Goal: Information Seeking & Learning: Learn about a topic

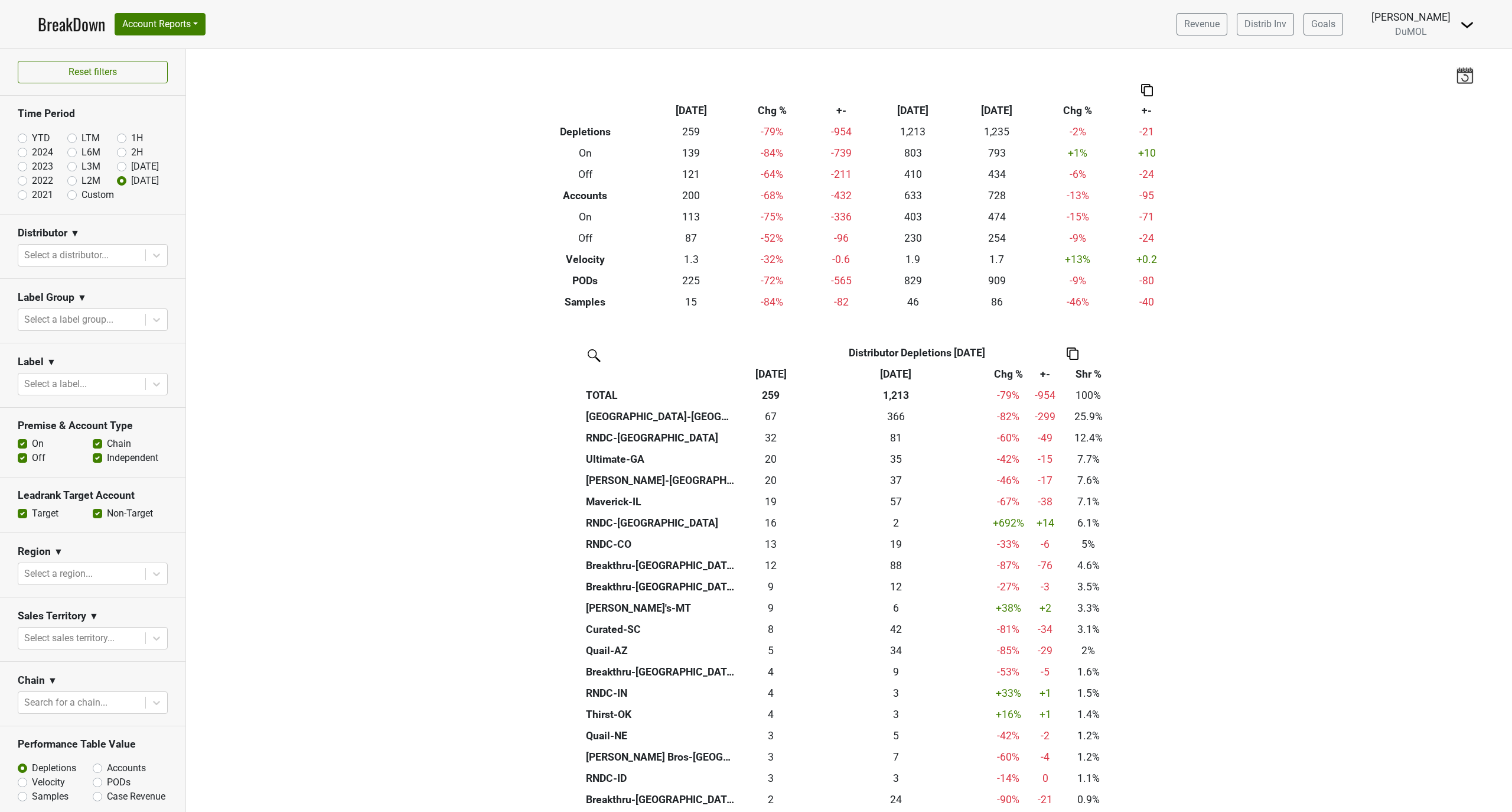
click at [55, 20] on link "BreakDown" at bounding box center [72, 24] width 67 height 25
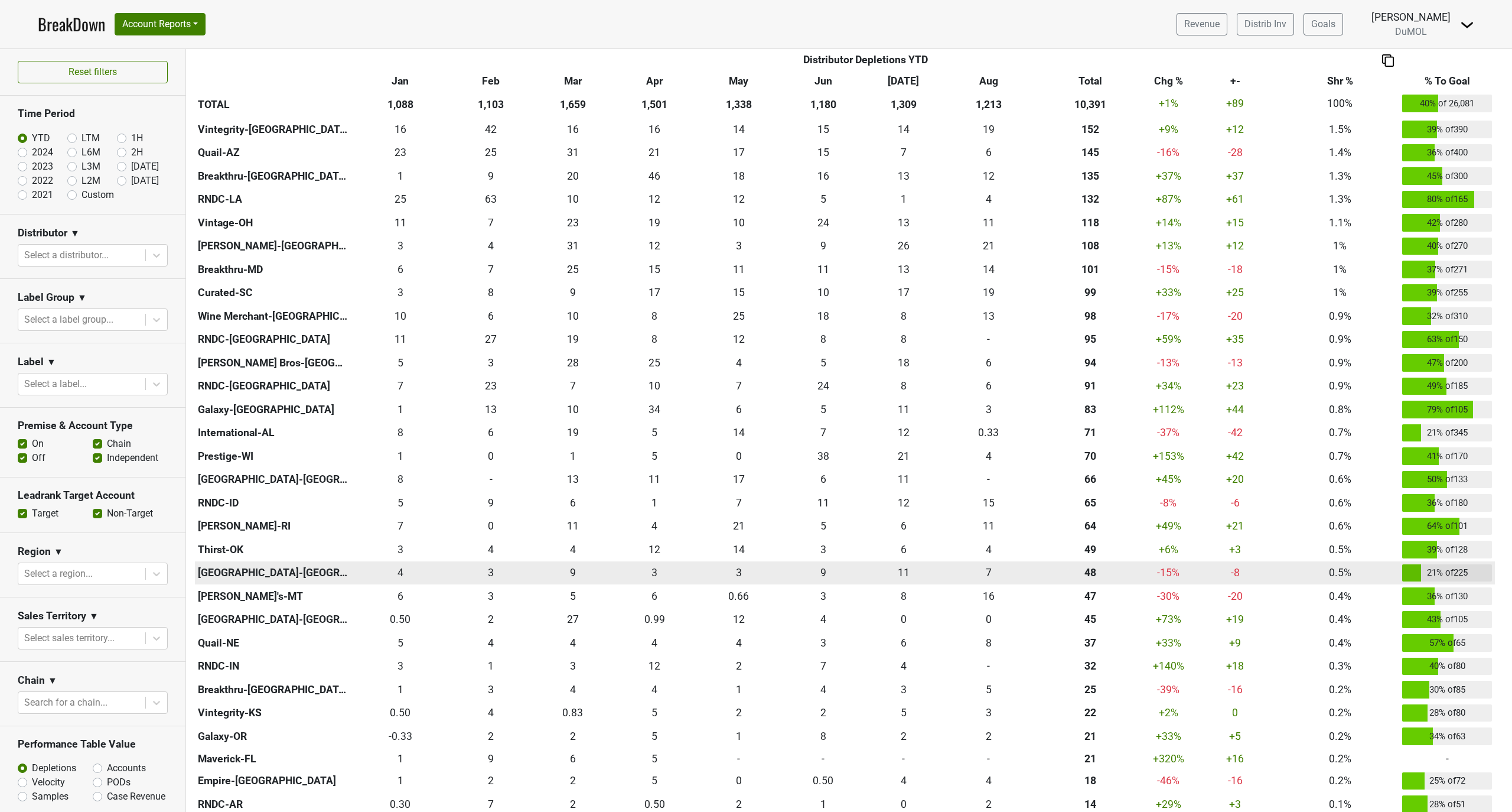
scroll to position [630, 0]
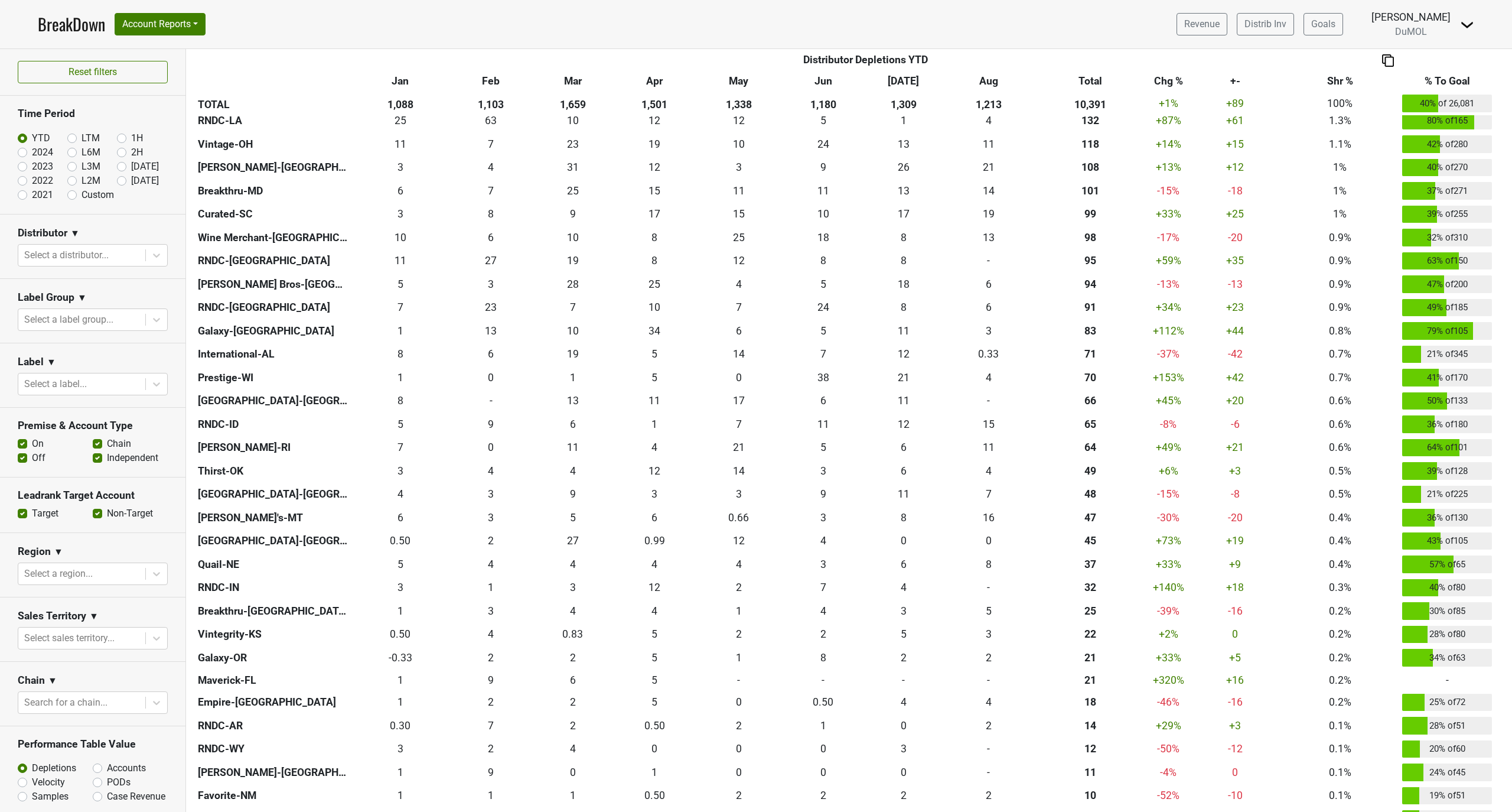
click at [131, 181] on label "[DATE]" at bounding box center [145, 181] width 28 height 14
click at [117, 181] on input "[DATE]" at bounding box center [141, 179] width 47 height 12
radio input "true"
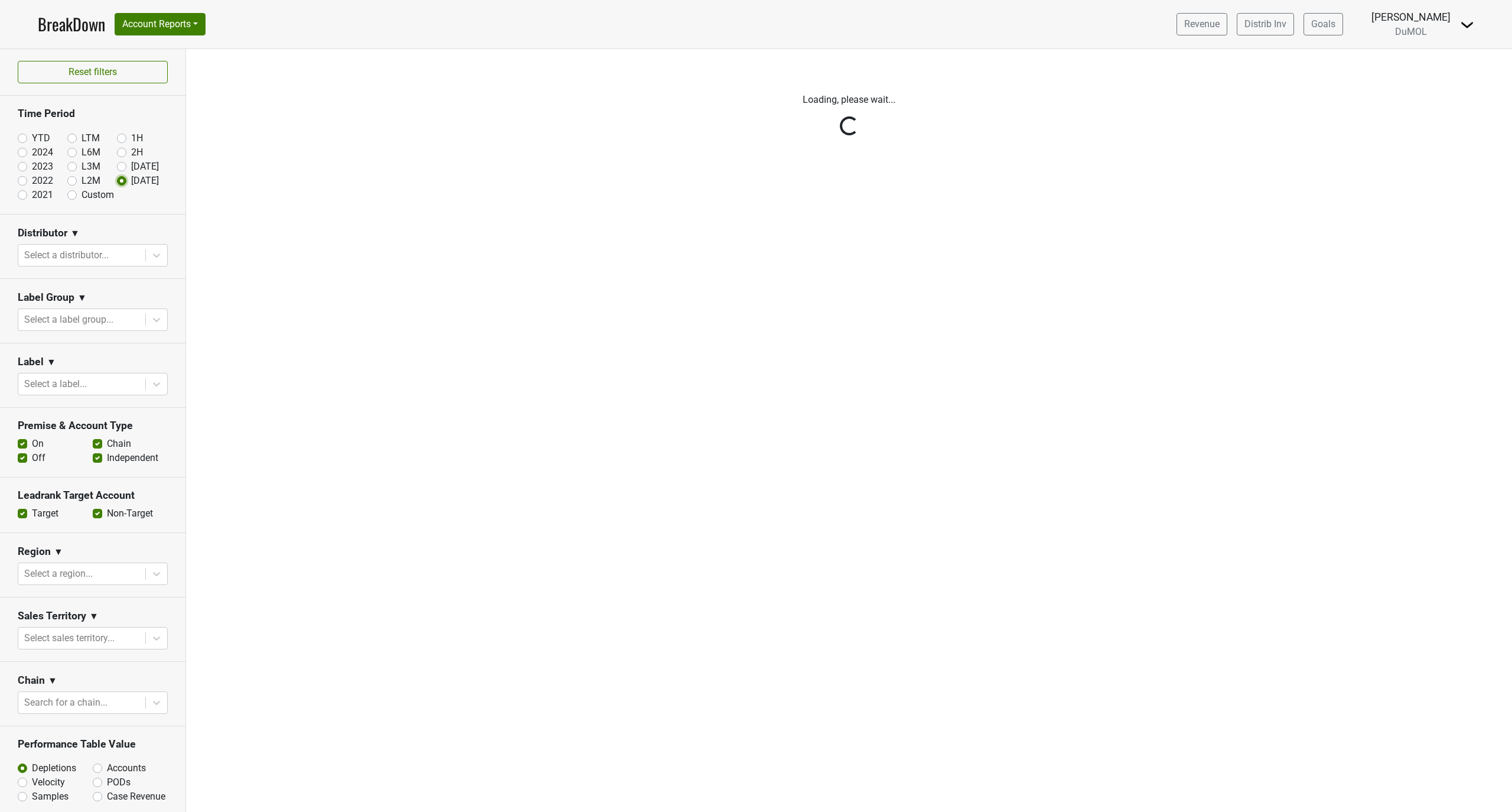
scroll to position [0, 0]
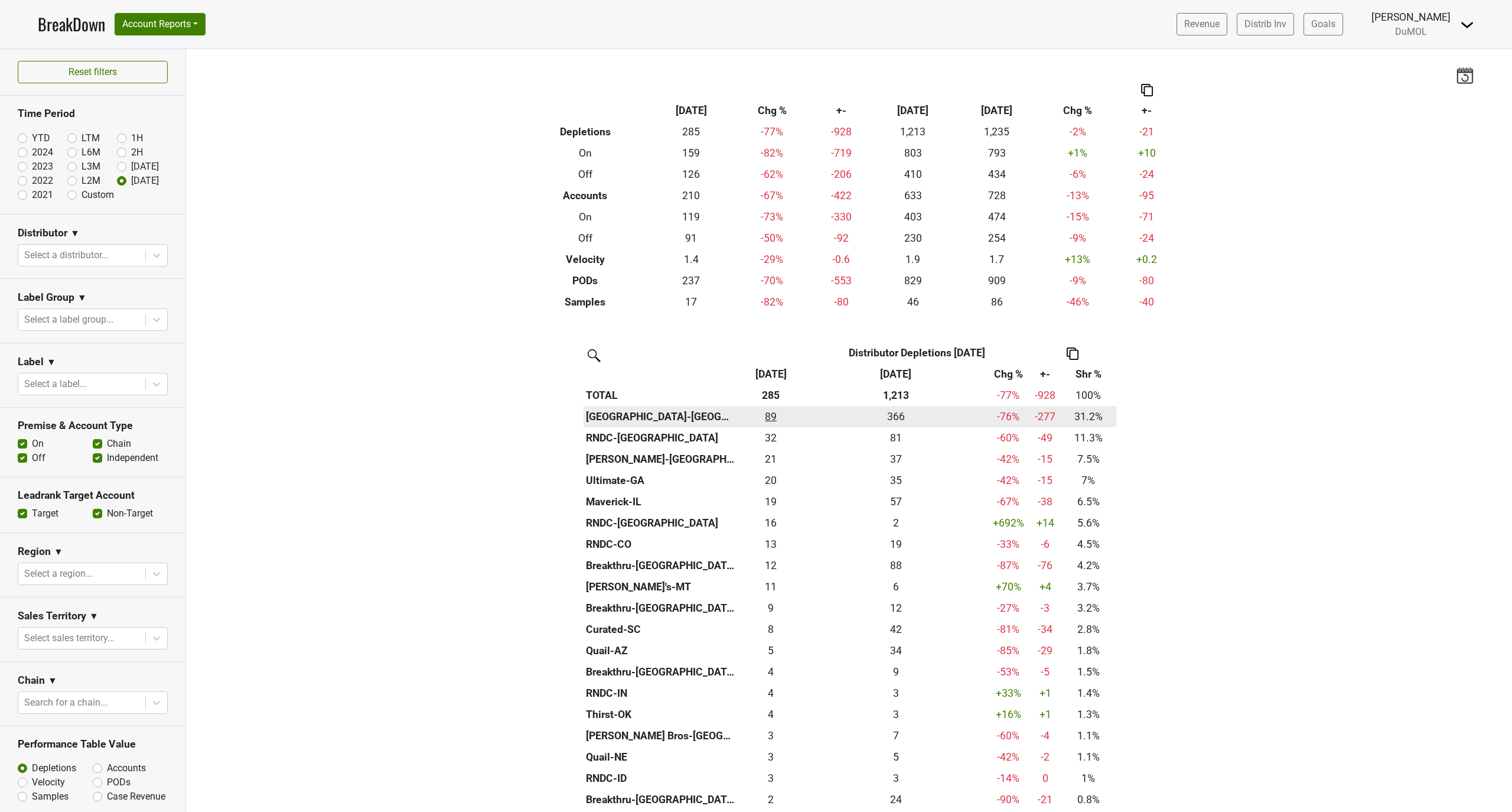
click at [763, 417] on div "89 89" at bounding box center [771, 416] width 61 height 15
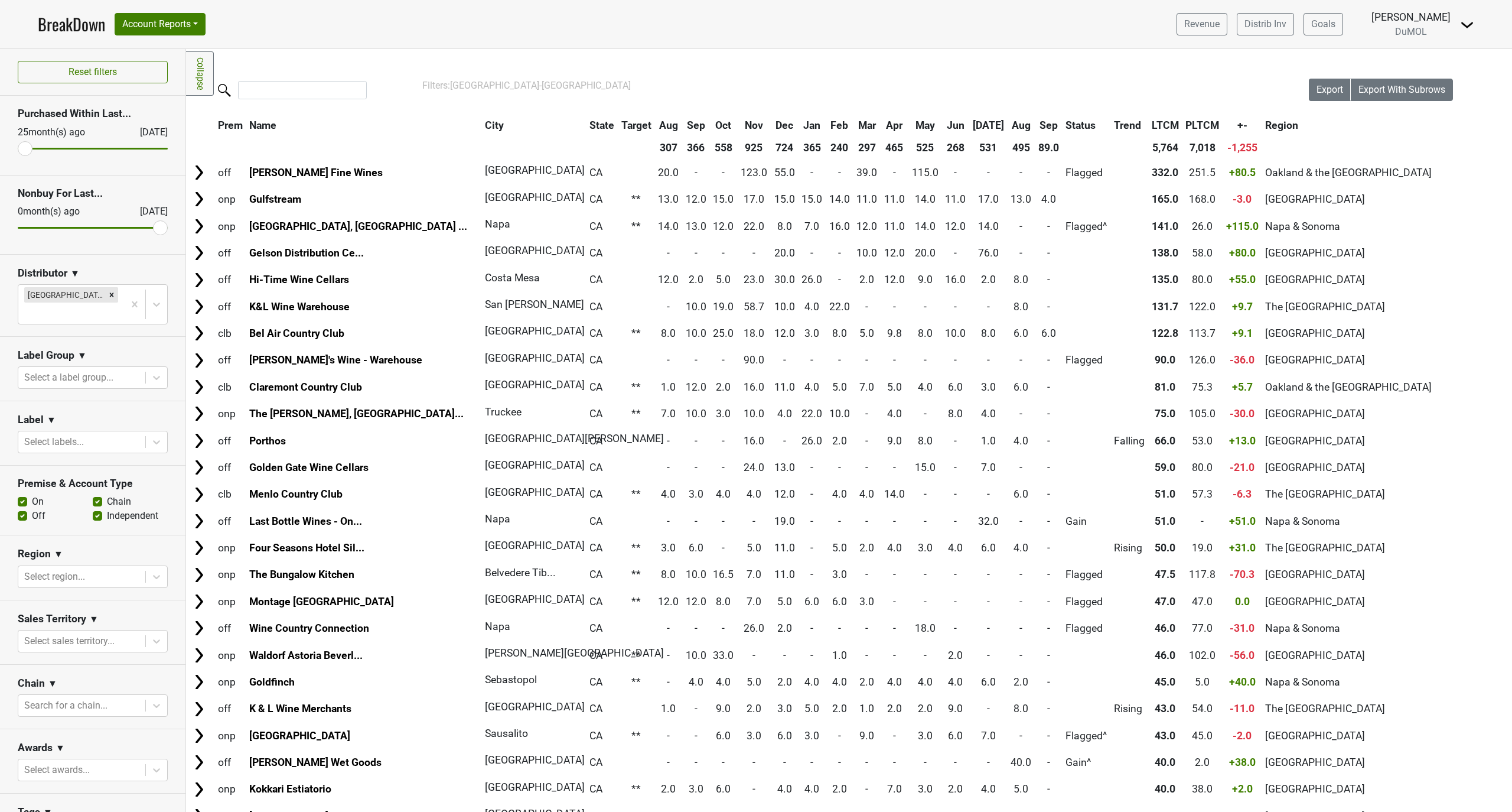
click at [1035, 127] on th "Sep" at bounding box center [1049, 125] width 27 height 22
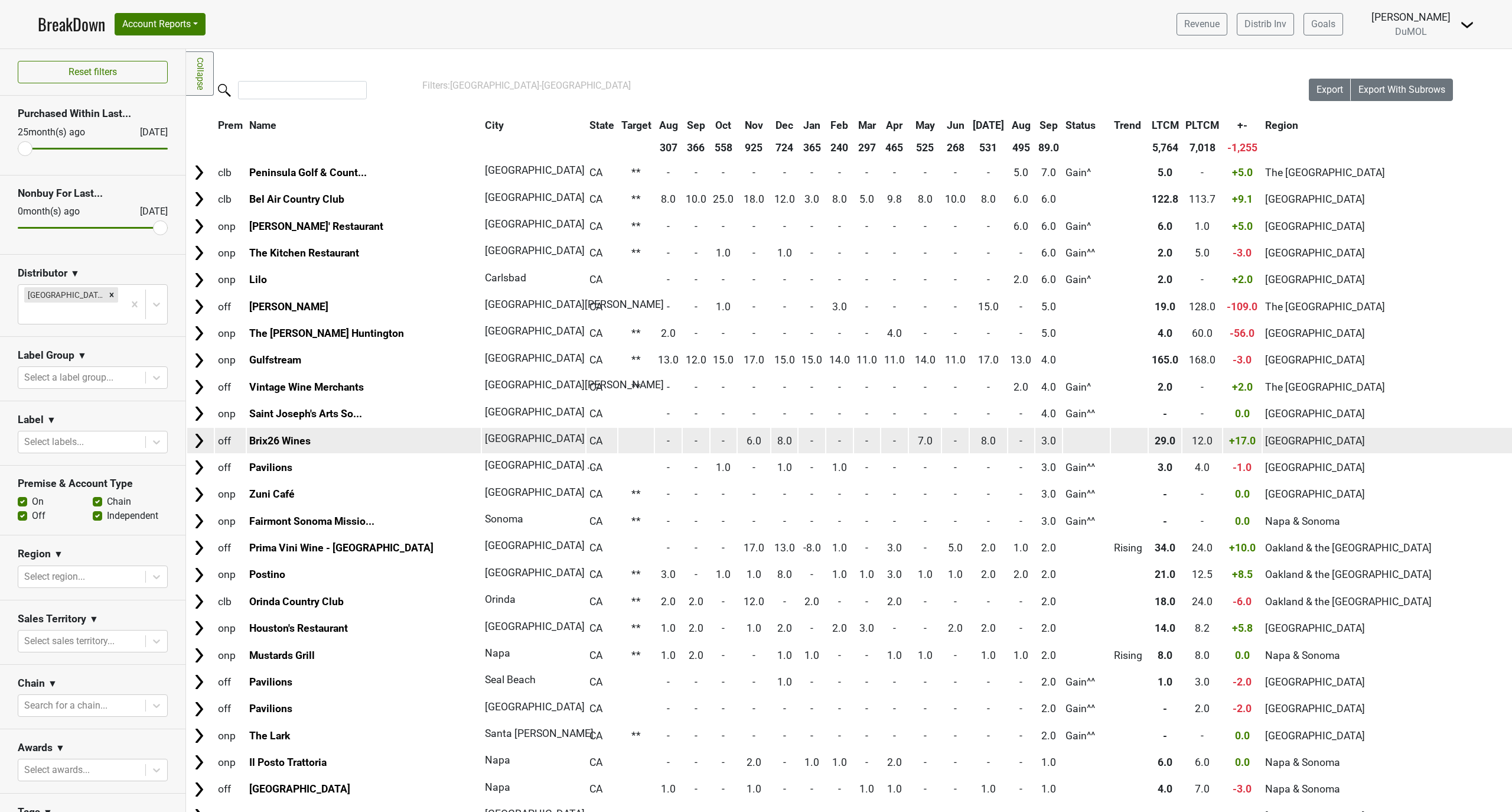
scroll to position [79, 0]
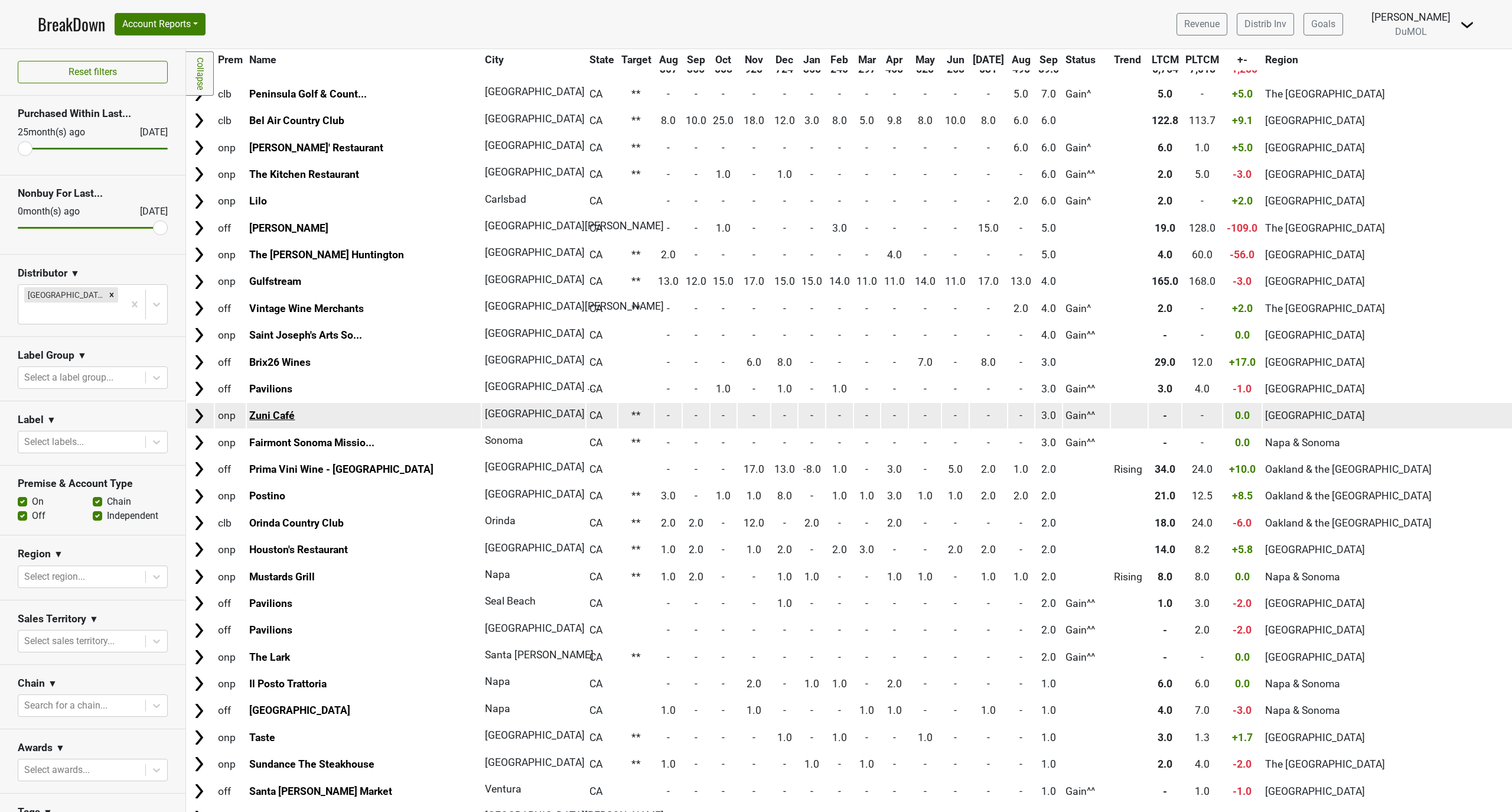
click at [284, 412] on link "Zuni Café" at bounding box center [272, 415] width 46 height 12
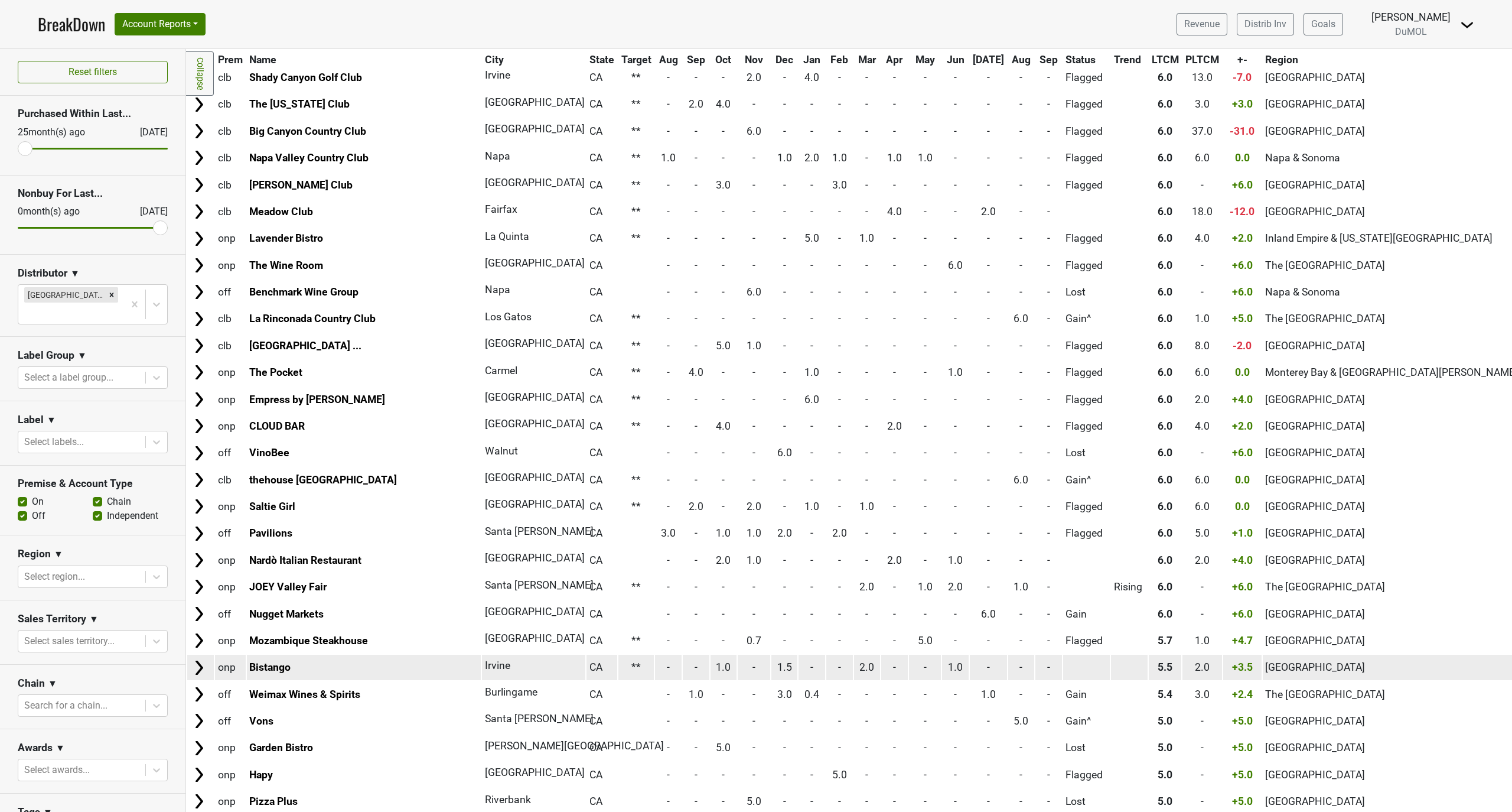
scroll to position [6049, 0]
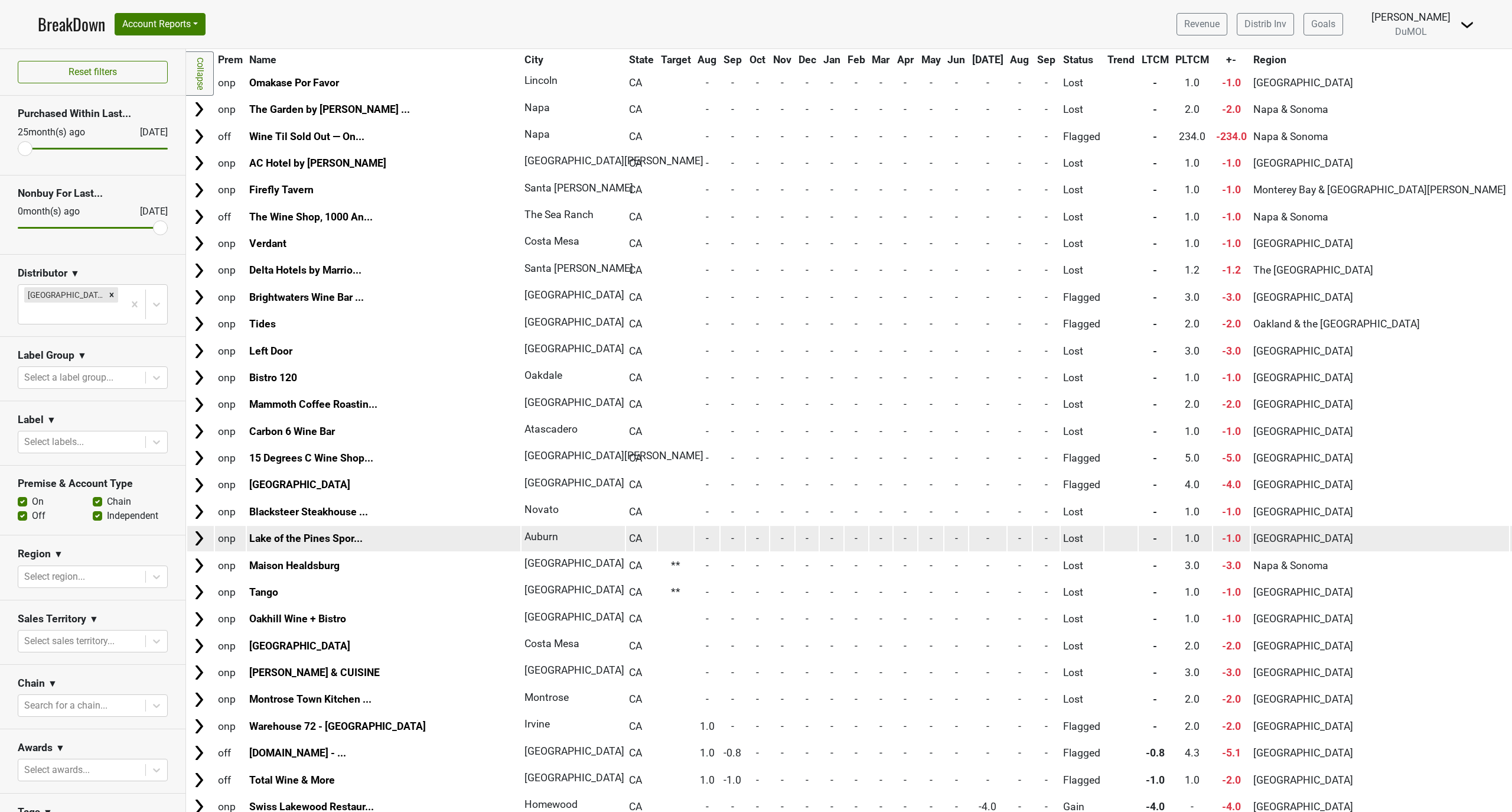
scroll to position [5676, 0]
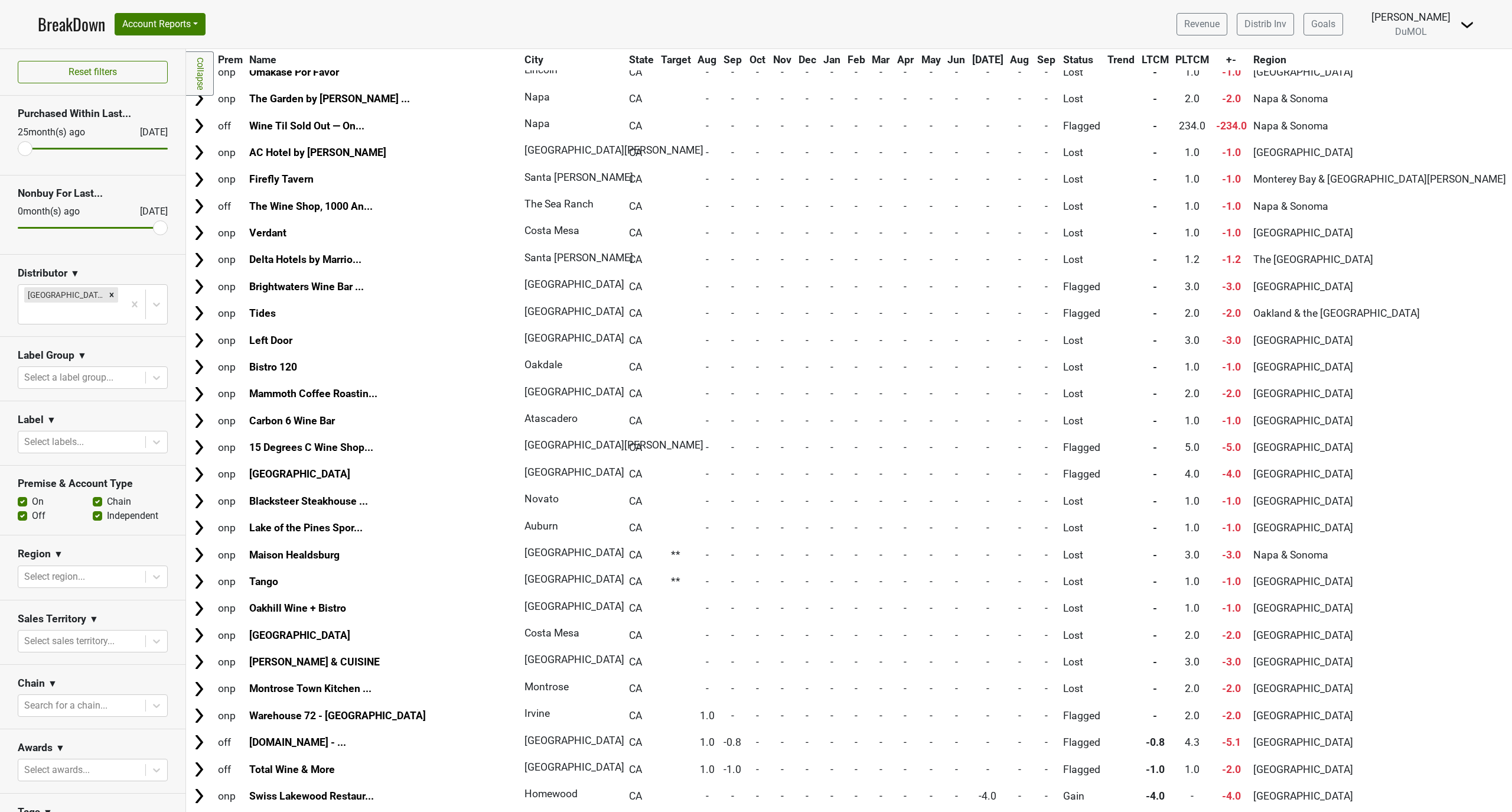
click at [1422, 811] on li "Next" at bounding box center [1435, 827] width 34 height 22
click at [1425, 811] on li "Next" at bounding box center [1435, 827] width 34 height 22
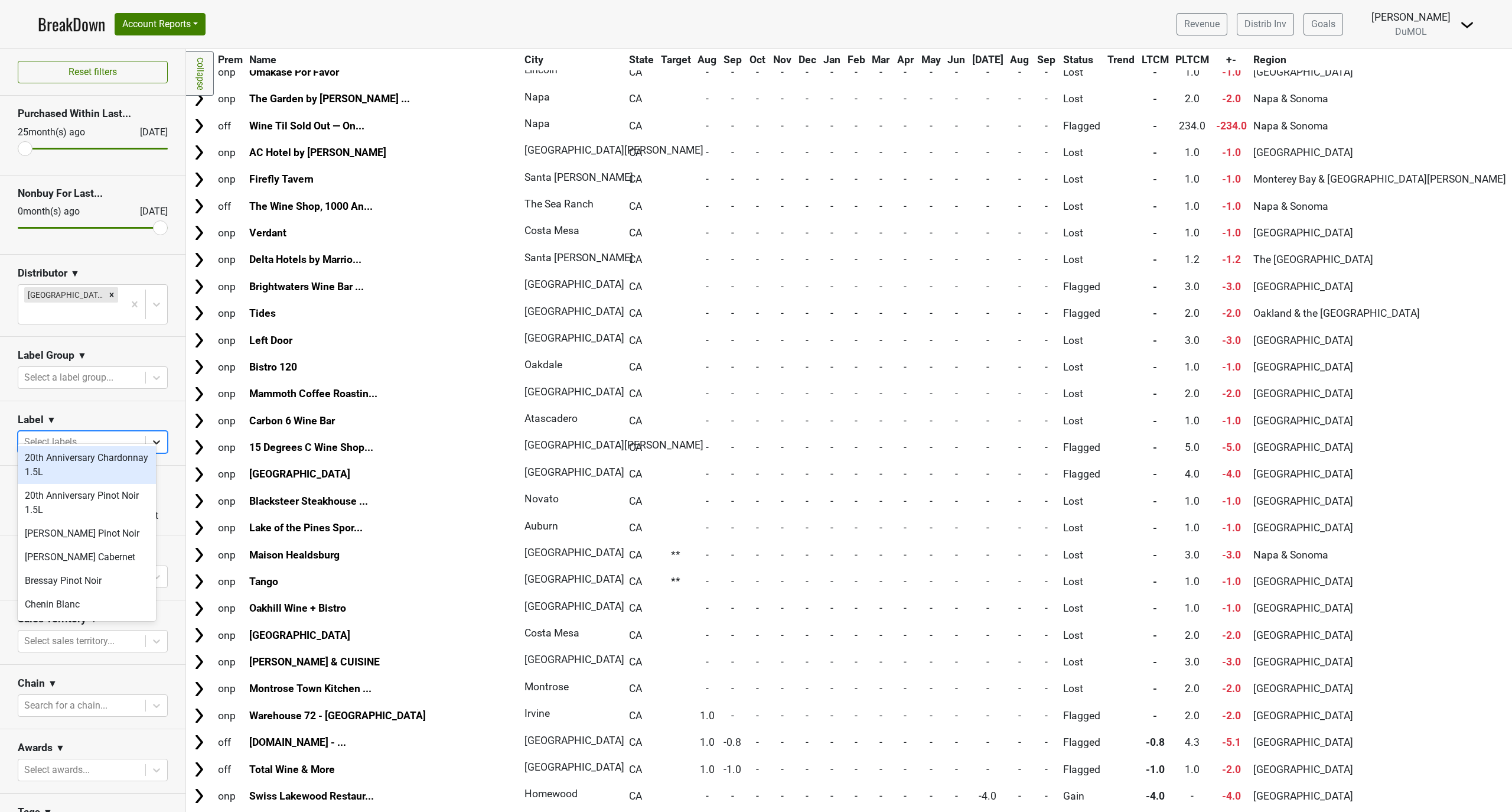
click at [151, 436] on icon at bounding box center [156, 441] width 12 height 12
click at [153, 441] on icon at bounding box center [156, 443] width 7 height 4
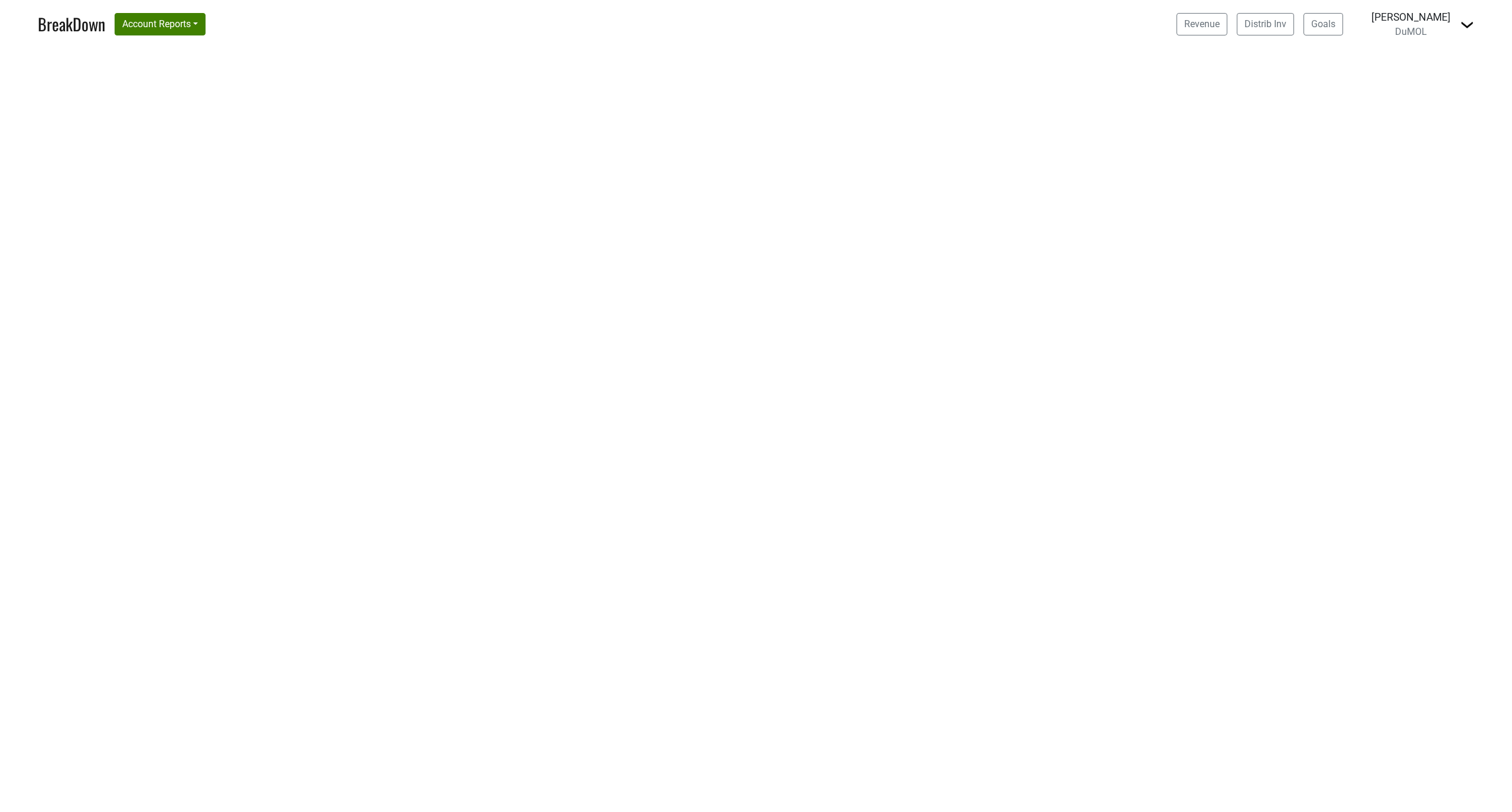
select select "CA"
